Goal: Transaction & Acquisition: Download file/media

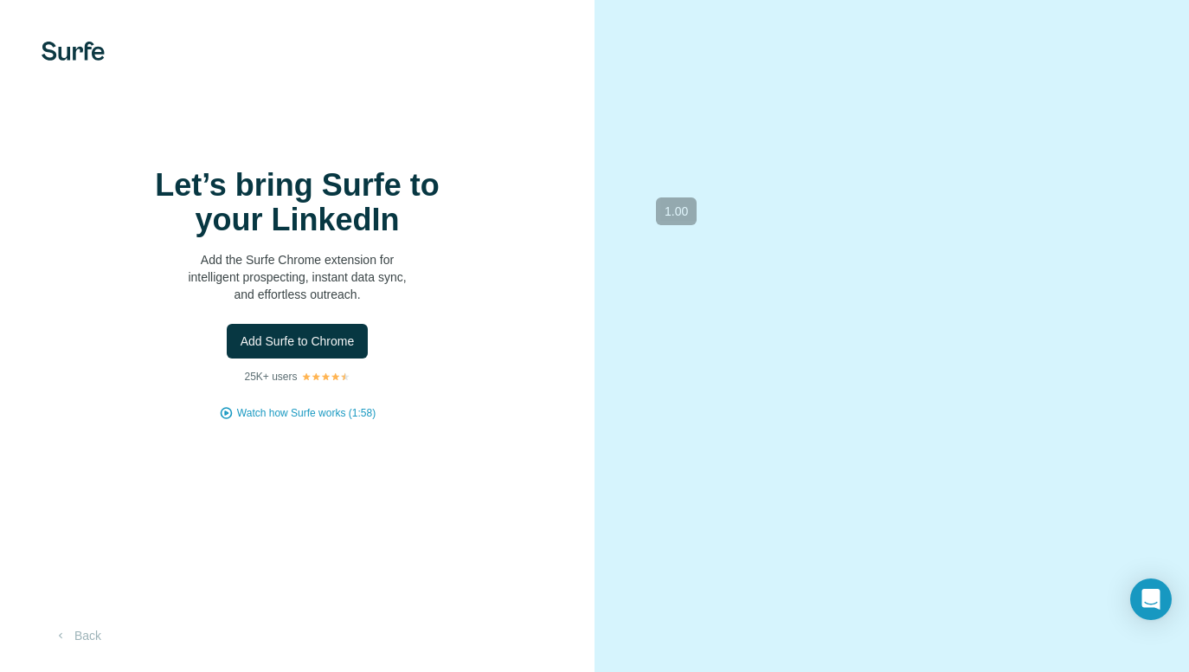
click at [729, 211] on video at bounding box center [892, 335] width 498 height 249
click at [411, 190] on h1 "Let’s bring Surfe to your LinkedIn" at bounding box center [298, 202] width 346 height 69
click at [753, 211] on video at bounding box center [892, 335] width 498 height 249
click at [85, 635] on button "Back" at bounding box center [78, 635] width 72 height 31
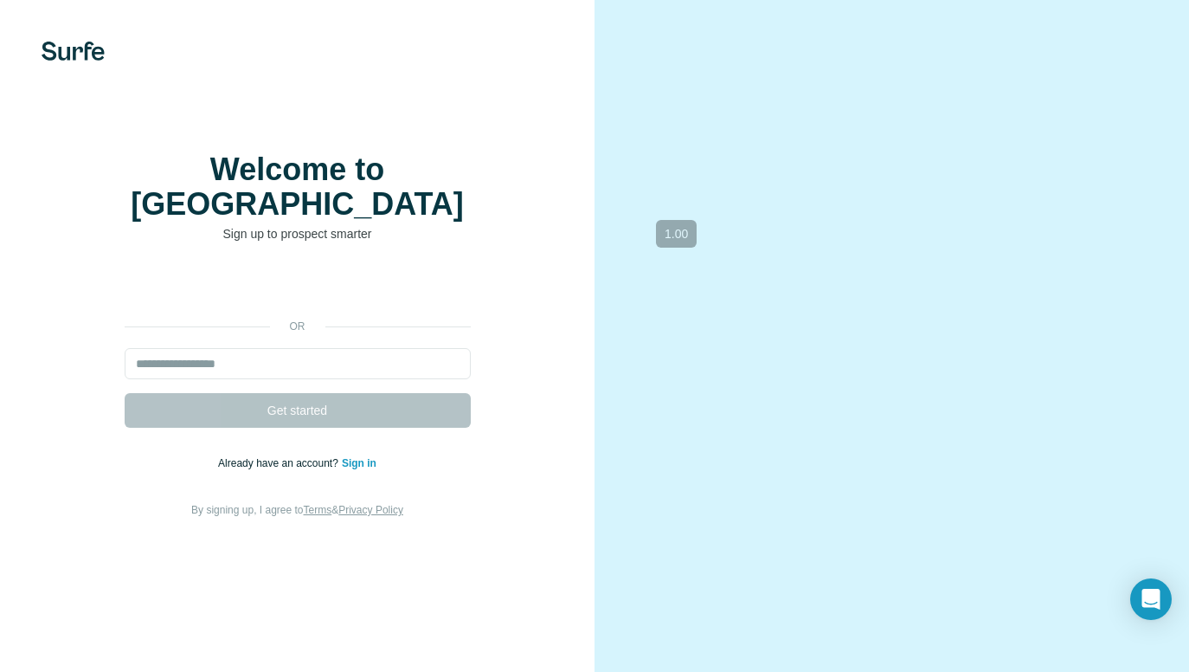
click at [122, 122] on div "Welcome to Surfe Sign up to prospect smarter or Get started Already have an acc…" at bounding box center [297, 336] width 595 height 672
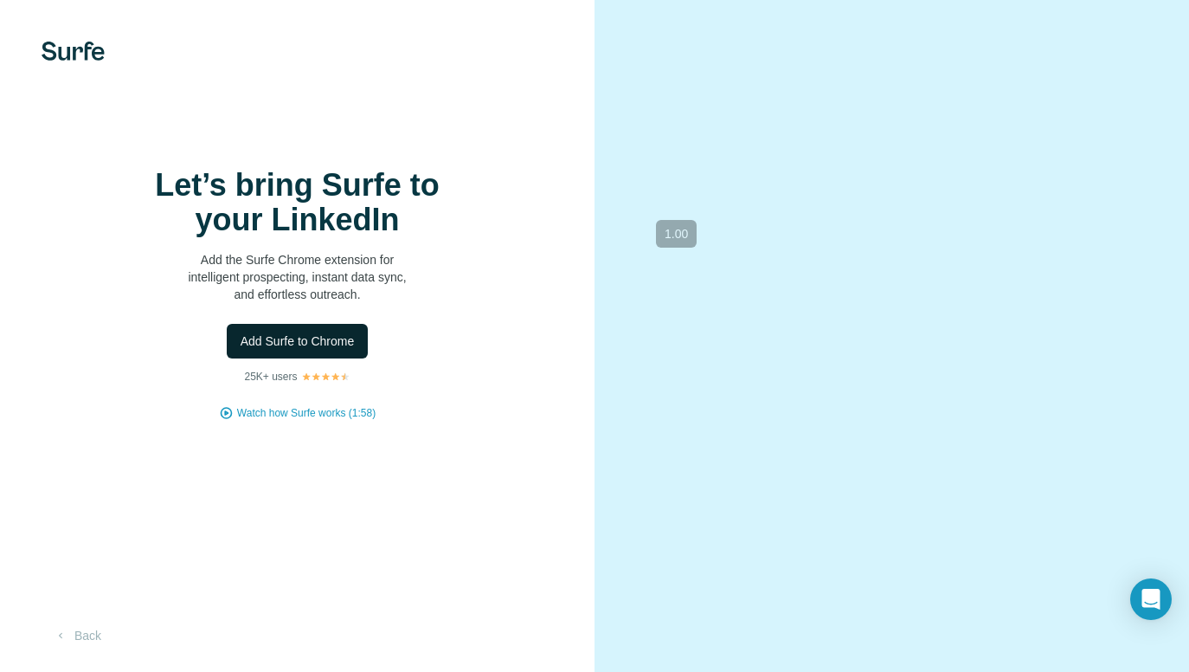
click at [300, 344] on span "Add Surfe to Chrome" at bounding box center [298, 340] width 114 height 17
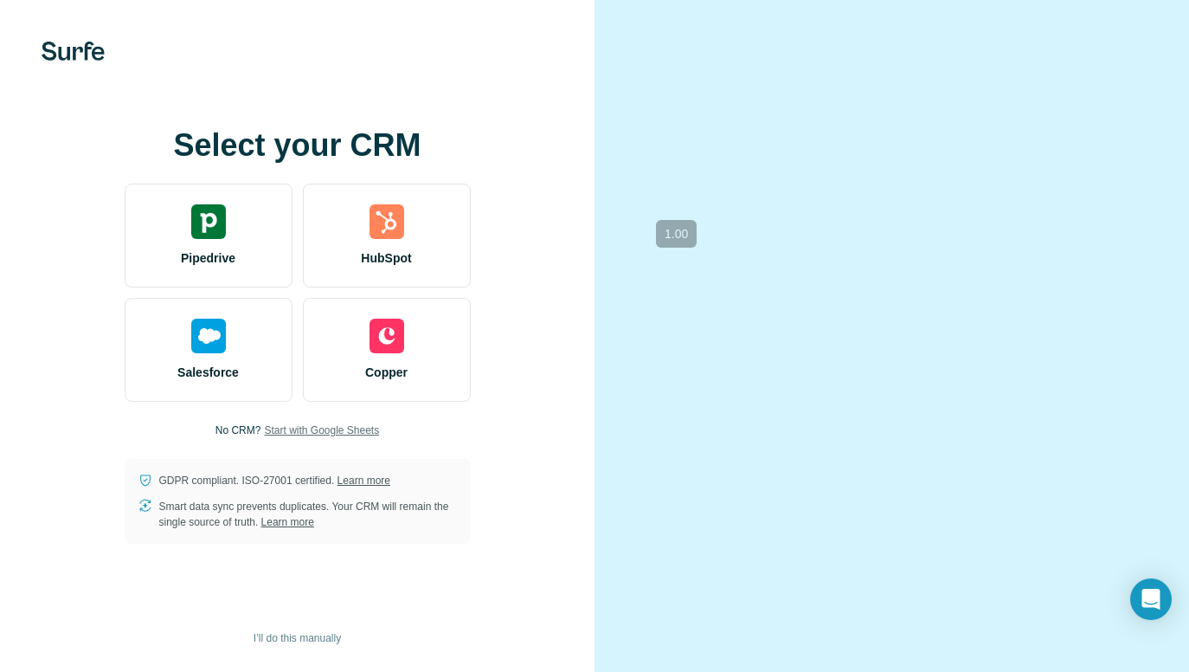
click at [325, 428] on span "Start with Google Sheets" at bounding box center [321, 430] width 115 height 16
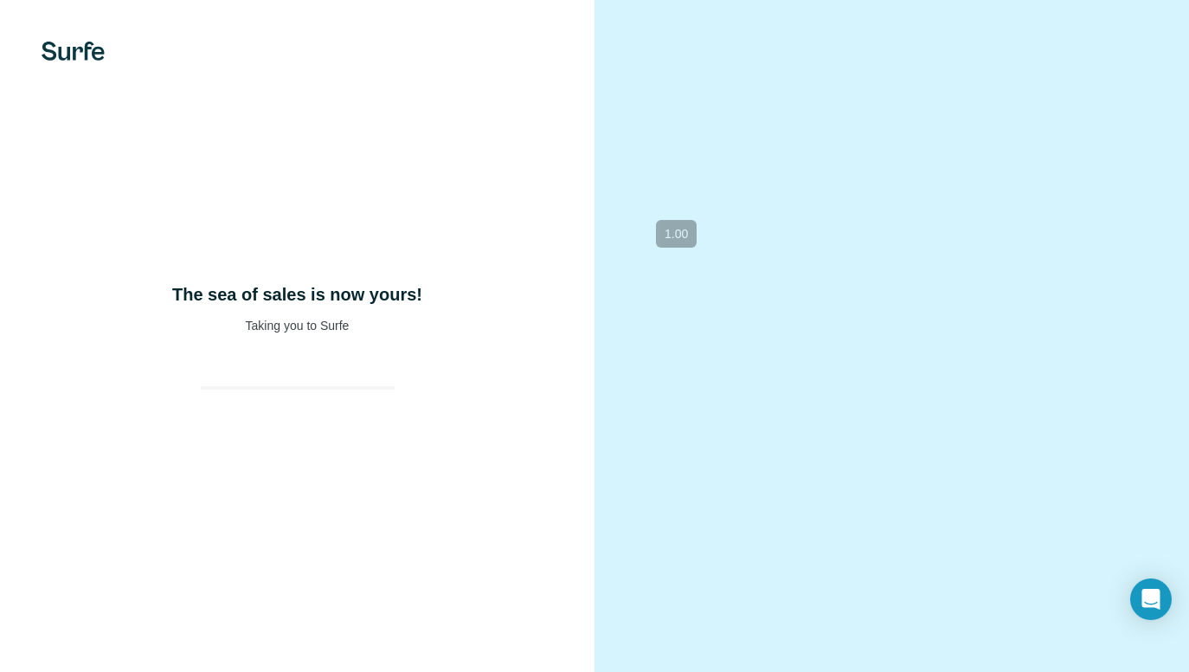
click at [776, 201] on div at bounding box center [892, 336] width 595 height 672
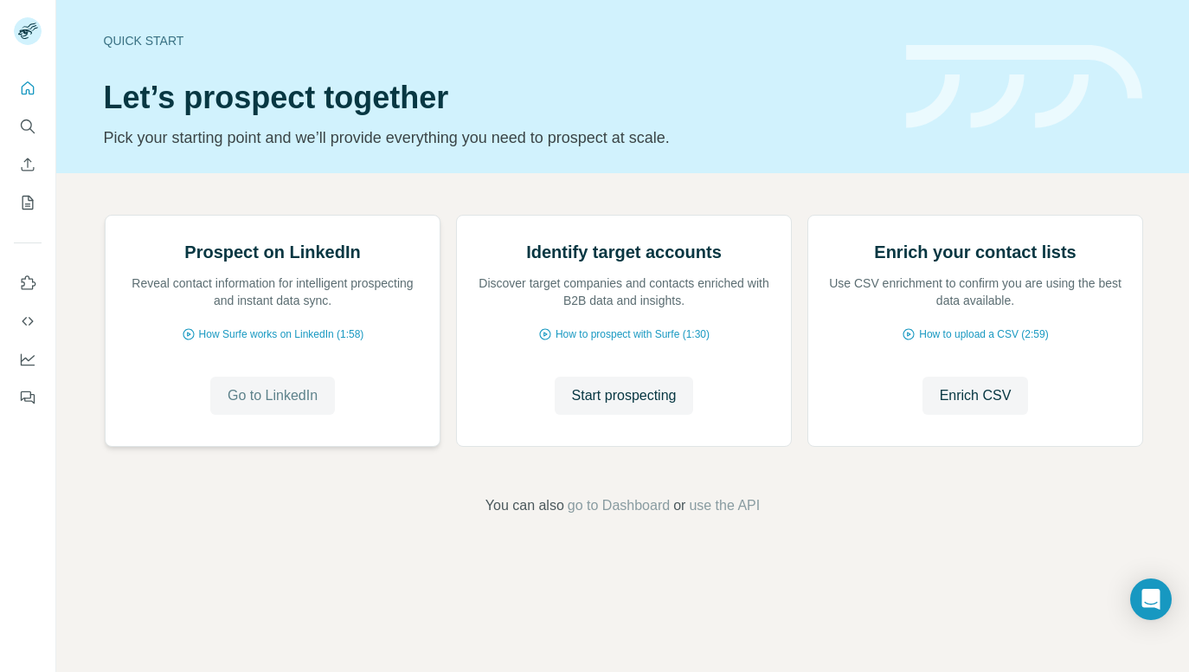
click at [267, 406] on span "Go to LinkedIn" at bounding box center [273, 395] width 90 height 21
